Goal: Check status: Check status

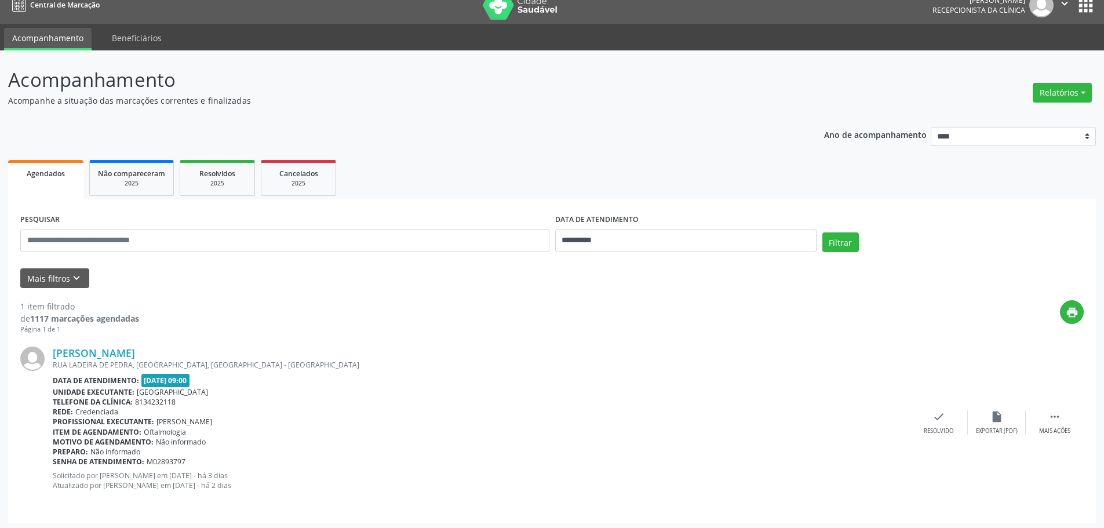
scroll to position [17, 0]
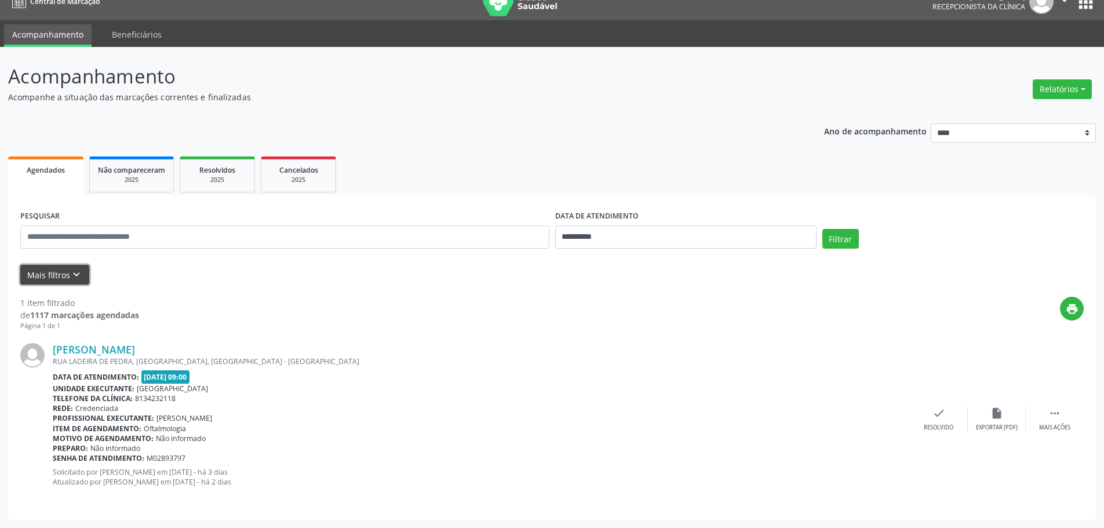
click at [71, 272] on icon "keyboard_arrow_down" at bounding box center [76, 274] width 13 height 13
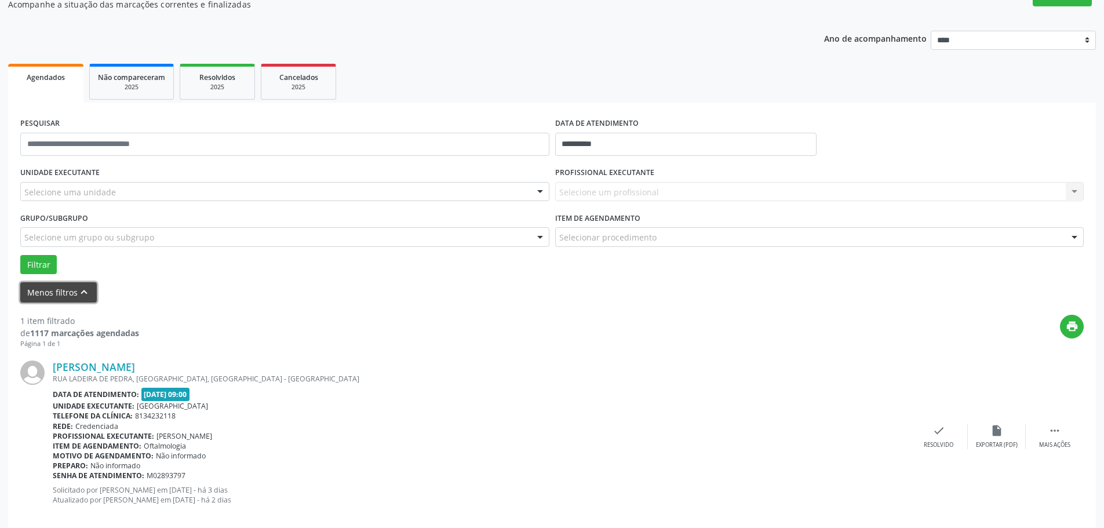
scroll to position [127, 0]
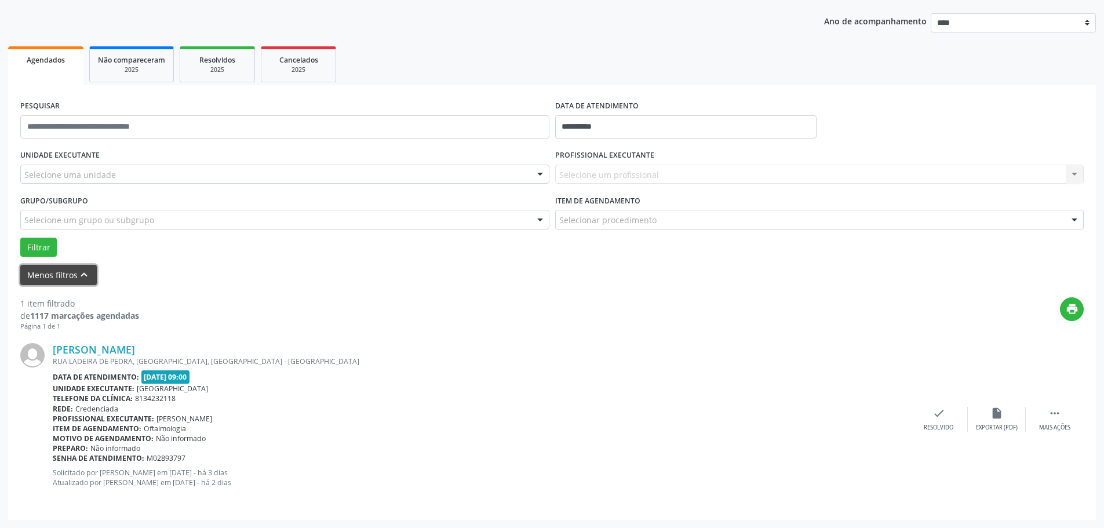
click at [81, 273] on icon "keyboard_arrow_up" at bounding box center [84, 274] width 13 height 13
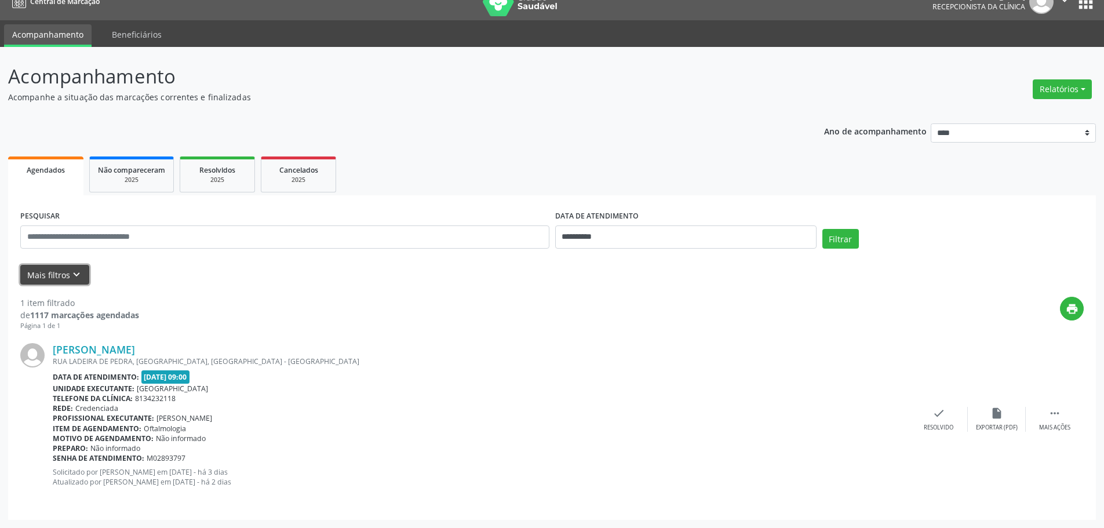
click at [81, 273] on icon "keyboard_arrow_down" at bounding box center [76, 274] width 13 height 13
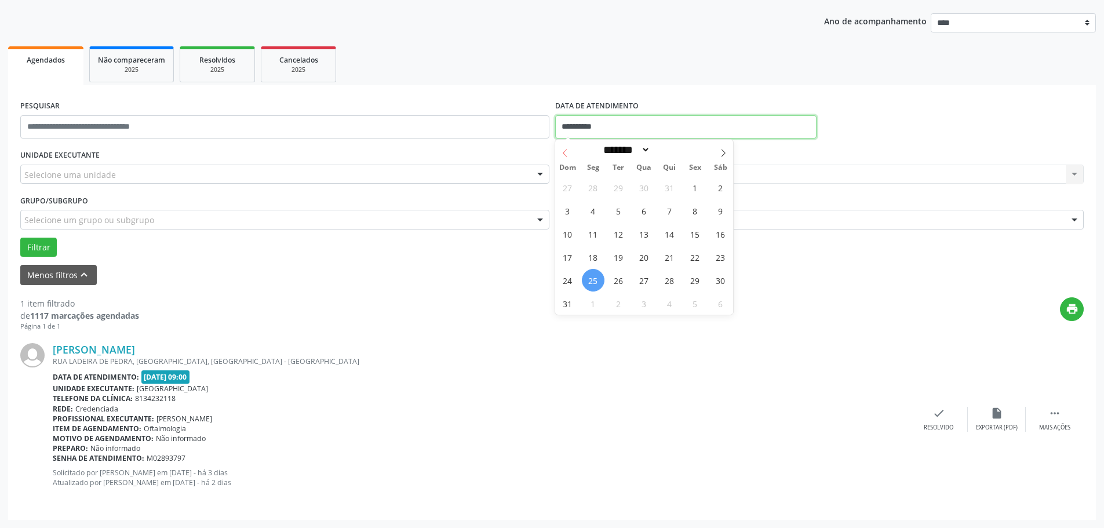
drag, startPoint x: 615, startPoint y: 125, endPoint x: 556, endPoint y: 152, distance: 64.6
click at [556, 152] on body "**********" at bounding box center [552, 137] width 1104 height 528
click at [723, 152] on icon at bounding box center [723, 153] width 8 height 8
select select "*"
click at [594, 210] on span "8" at bounding box center [593, 210] width 23 height 23
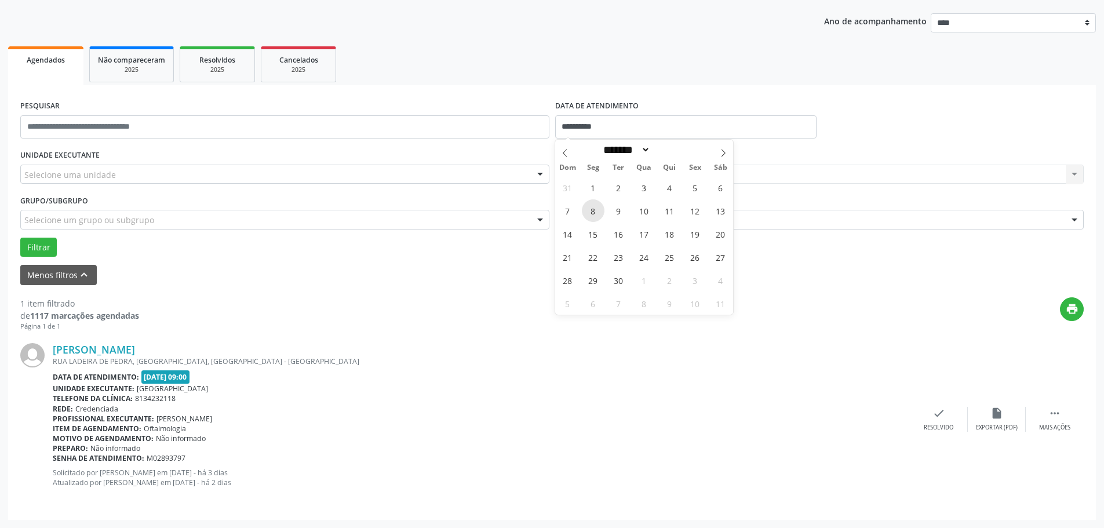
type input "**********"
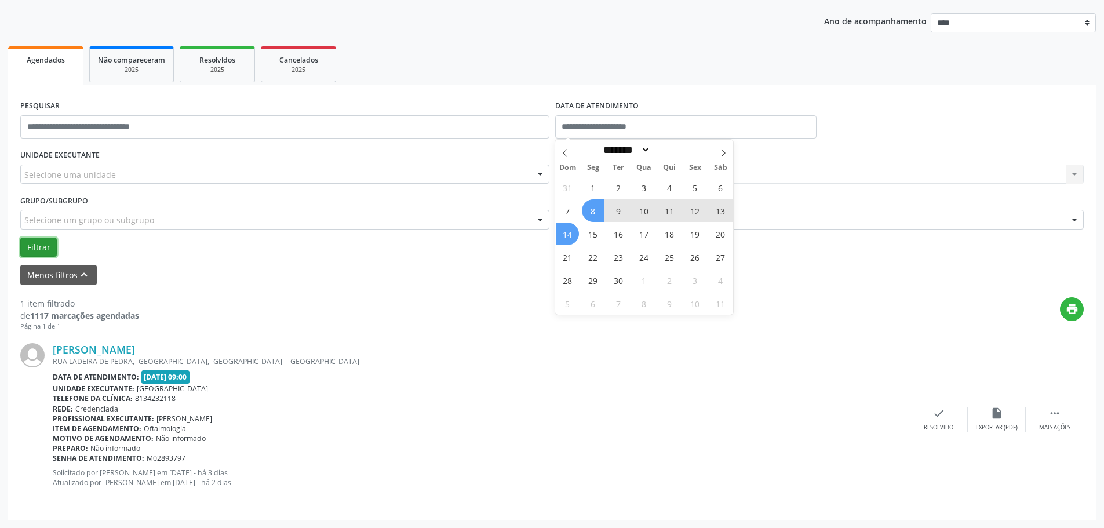
click at [49, 250] on button "Filtrar" at bounding box center [38, 248] width 37 height 20
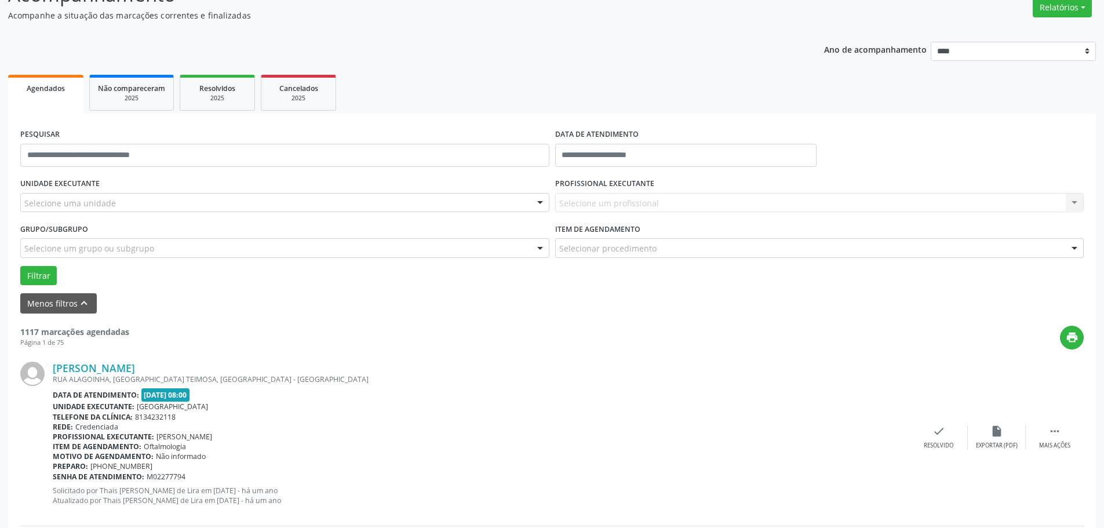
scroll to position [116, 0]
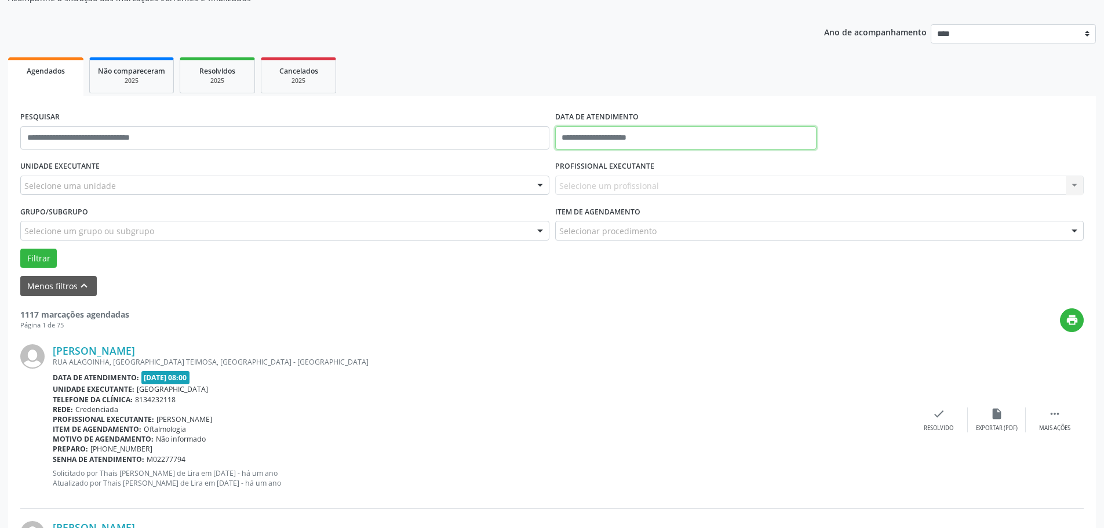
click at [584, 136] on input "text" at bounding box center [685, 137] width 261 height 23
click at [594, 223] on span "8" at bounding box center [593, 221] width 23 height 23
type input "**********"
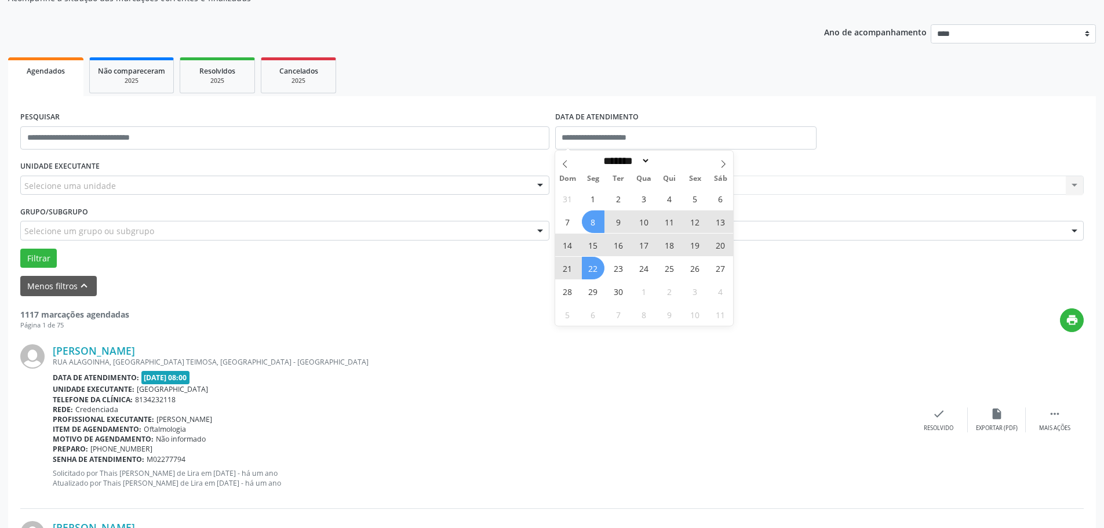
click at [518, 429] on div "Item de agendamento: Oftalmologia" at bounding box center [481, 429] width 857 height 10
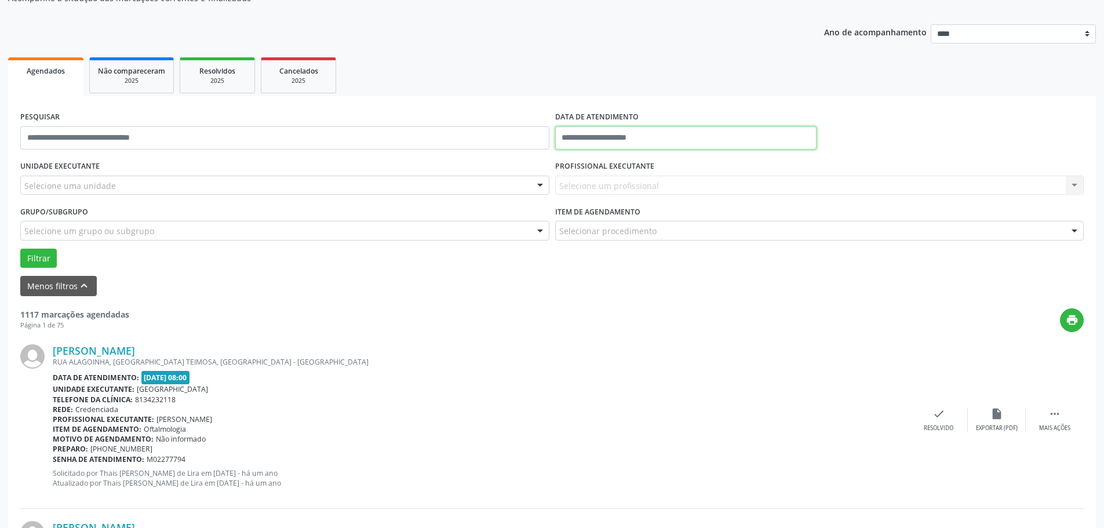
click at [643, 132] on input "text" at bounding box center [685, 137] width 261 height 23
click at [591, 198] on span "1" at bounding box center [593, 198] width 23 height 23
type input "**********"
click at [523, 272] on form "PESQUISAR DATA DE ATENDIMENTO UNIDADE EXECUTANTE Selecione uma unidade Todos as…" at bounding box center [552, 202] width 1064 height 188
click at [211, 141] on input "text" at bounding box center [284, 137] width 529 height 23
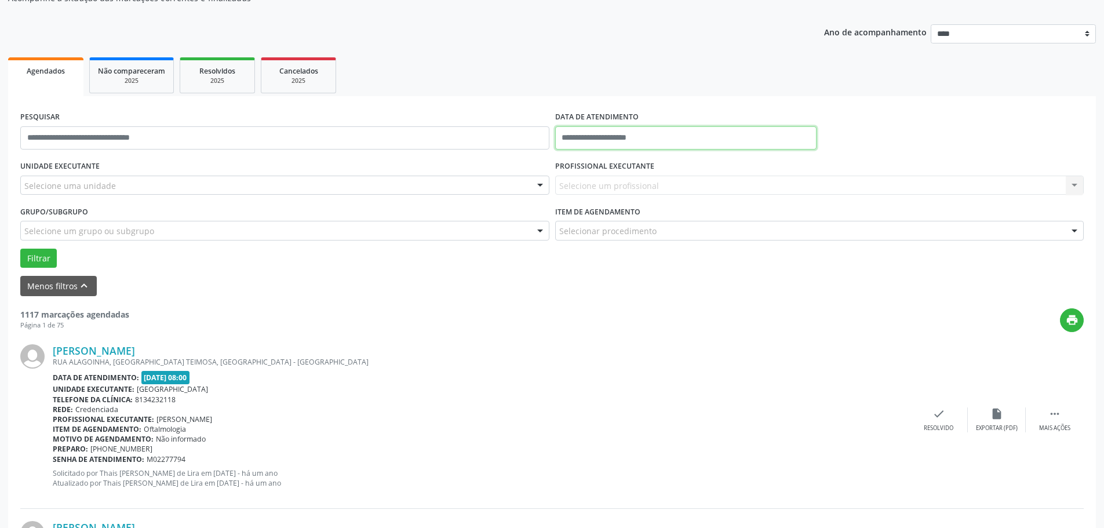
click at [608, 139] on input "text" at bounding box center [685, 137] width 261 height 23
click at [591, 220] on span "8" at bounding box center [593, 221] width 23 height 23
type input "**********"
click at [34, 259] on button "Filtrar" at bounding box center [38, 259] width 37 height 20
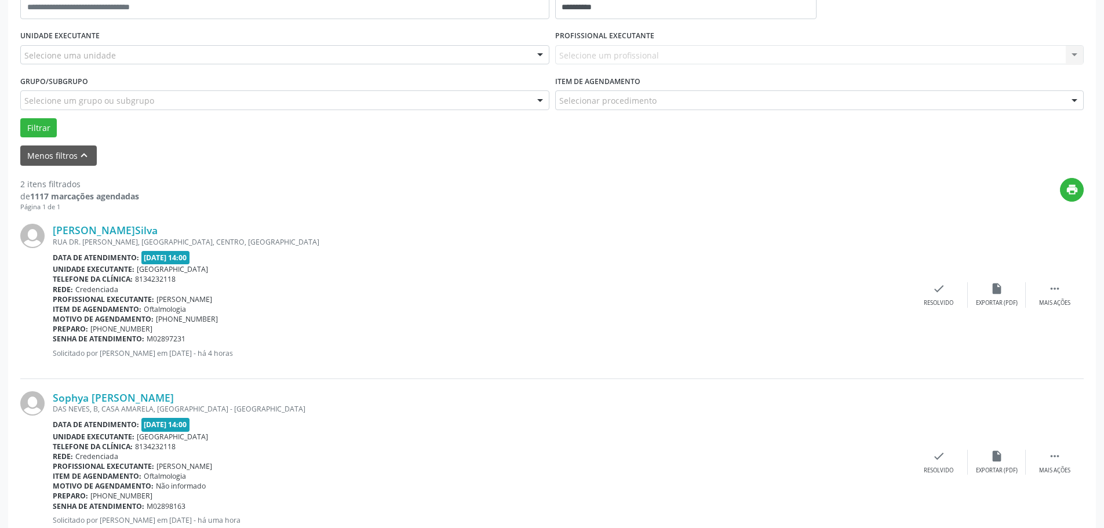
scroll to position [284, 0]
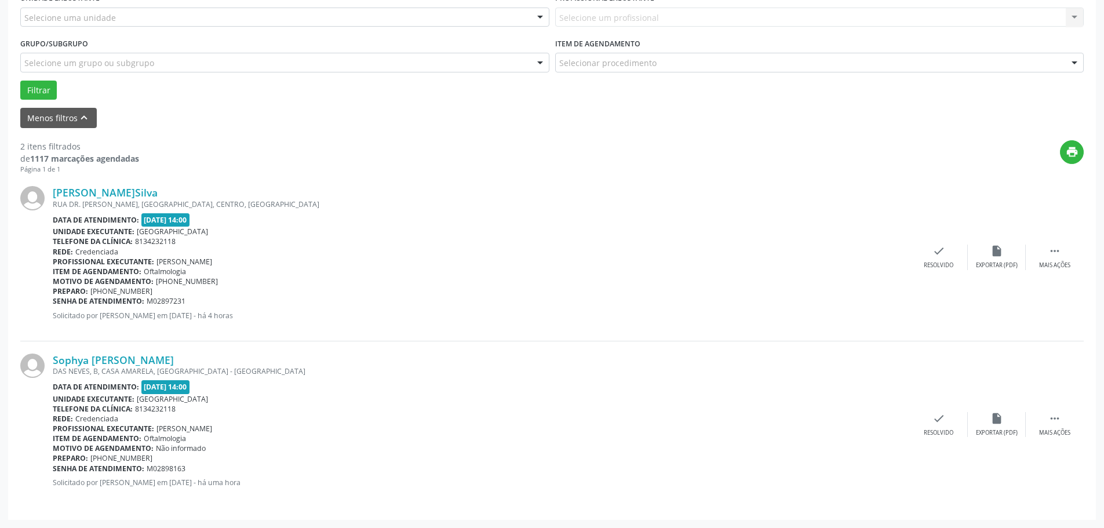
click at [366, 447] on div "Motivo de agendamento: Não informado" at bounding box center [481, 448] width 857 height 10
